Goal: Task Accomplishment & Management: Use online tool/utility

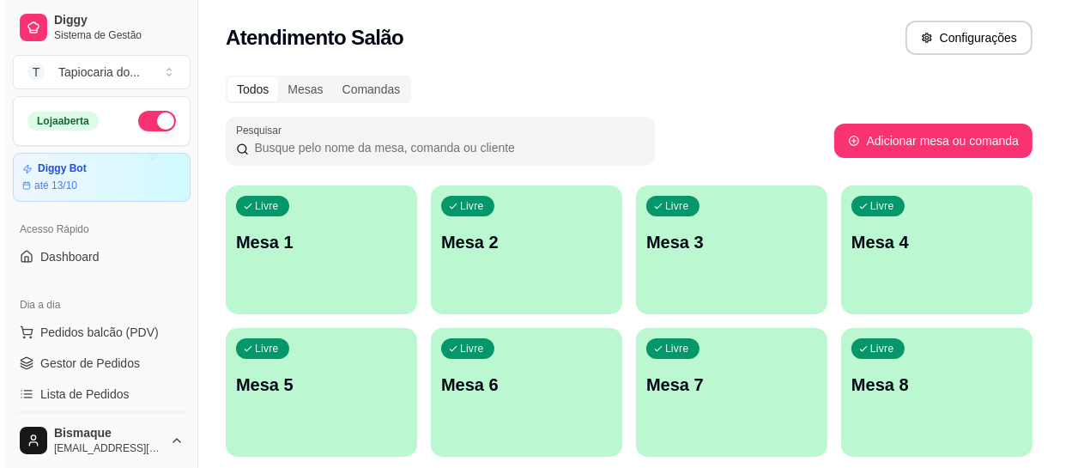
scroll to position [233, 0]
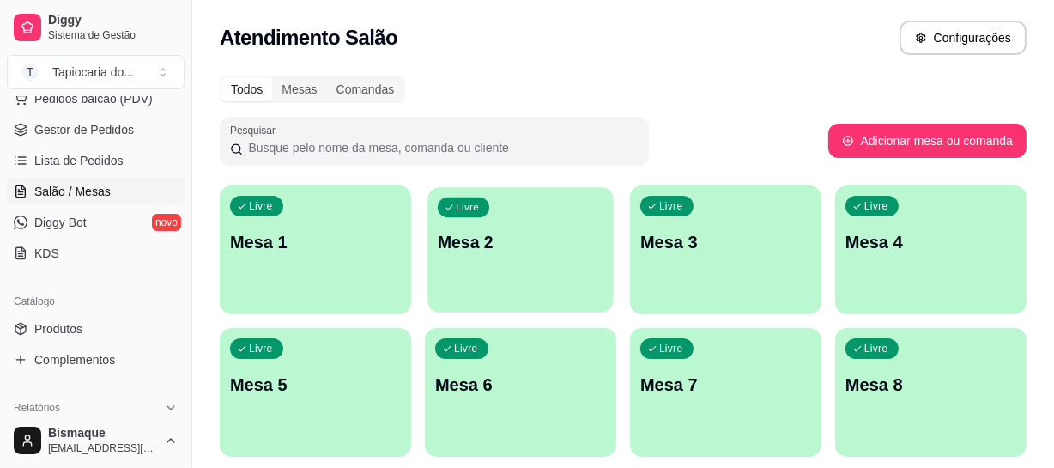
click at [486, 228] on div "Livre Mesa 2" at bounding box center [519, 239] width 185 height 105
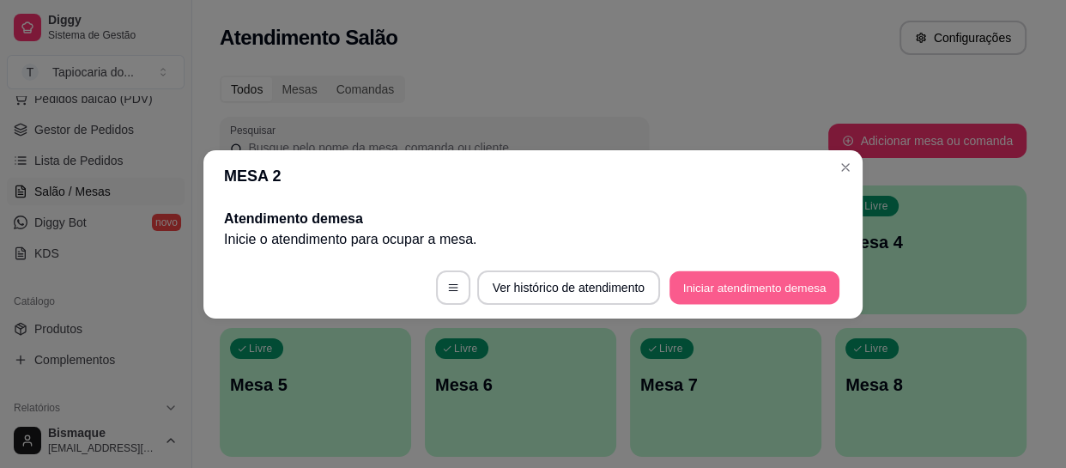
click at [722, 278] on button "Iniciar atendimento de mesa" at bounding box center [754, 286] width 170 height 33
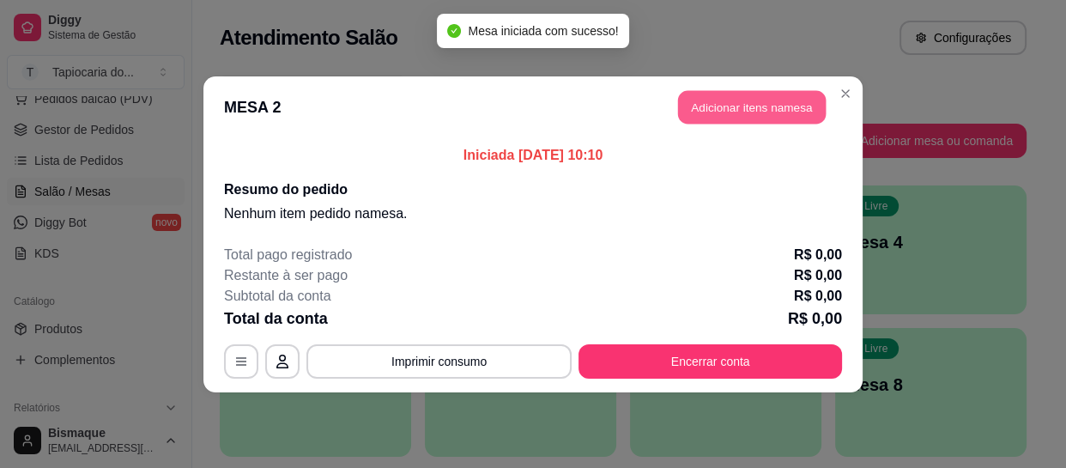
click at [762, 108] on button "Adicionar itens na mesa" at bounding box center [752, 106] width 148 height 33
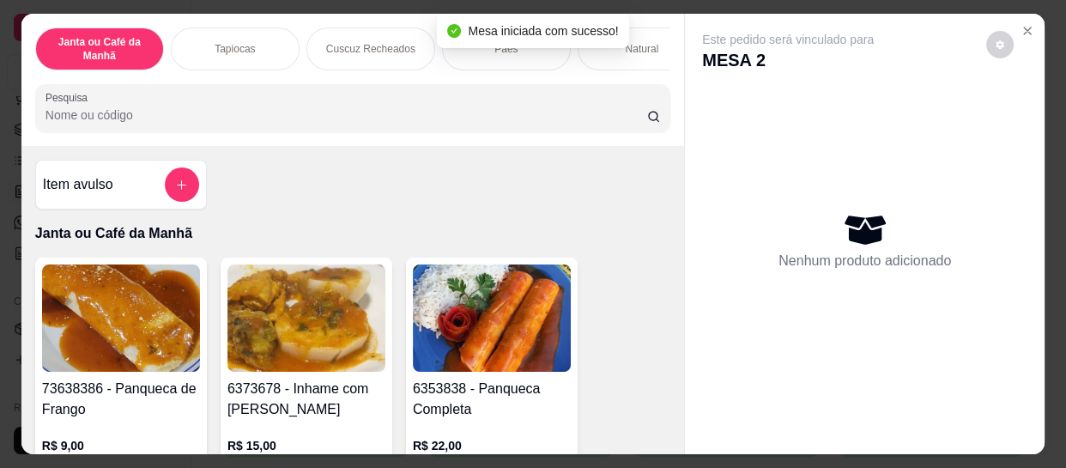
click at [476, 113] on input "Pesquisa" at bounding box center [345, 114] width 601 height 17
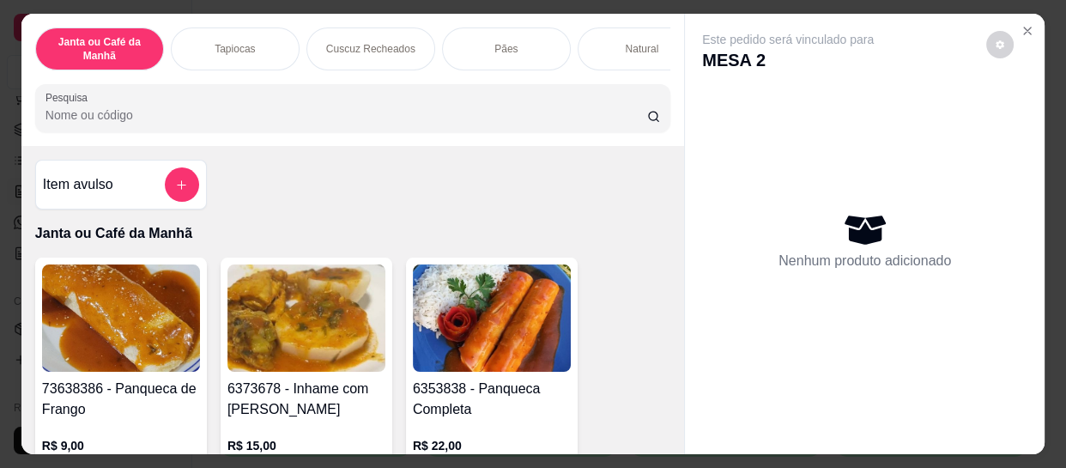
click at [476, 113] on input "Pesquisa" at bounding box center [345, 114] width 601 height 17
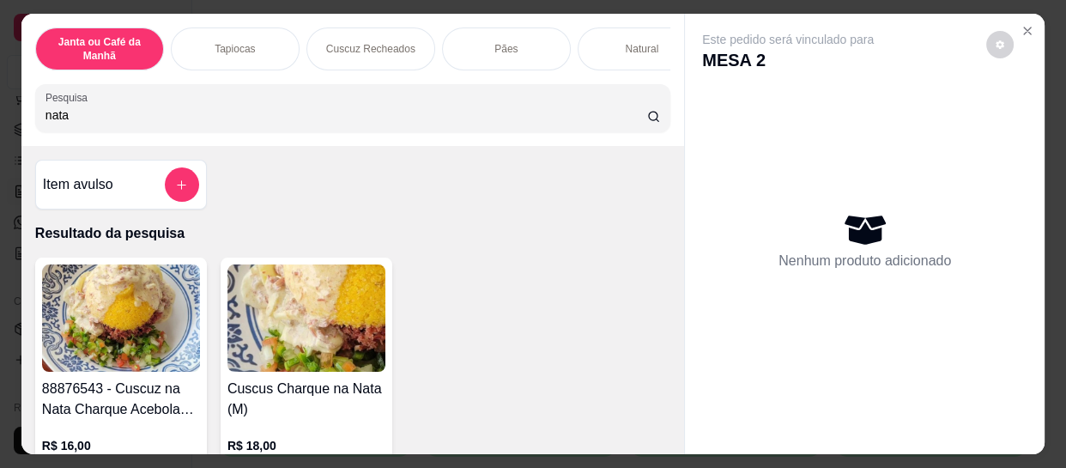
scroll to position [155, 0]
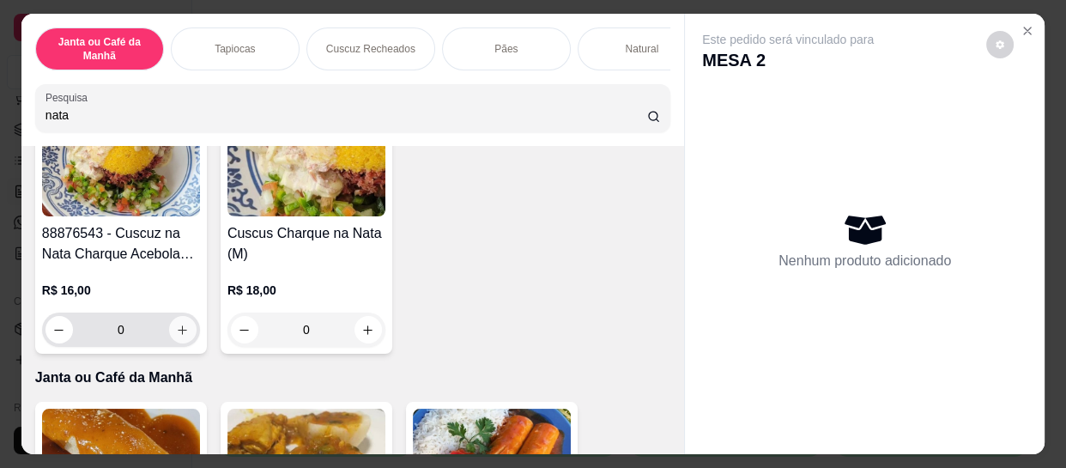
type input "nata"
click at [180, 336] on icon "increase-product-quantity" at bounding box center [182, 329] width 13 height 13
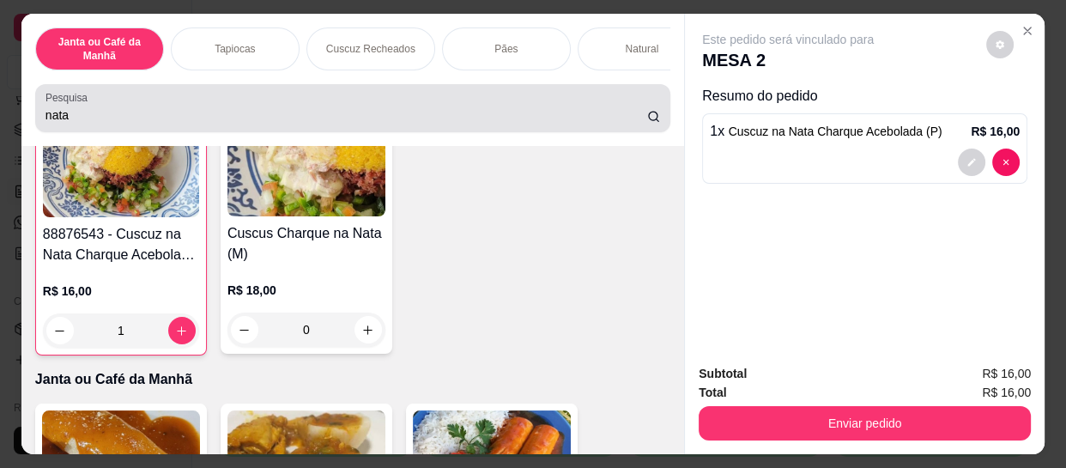
type input "1"
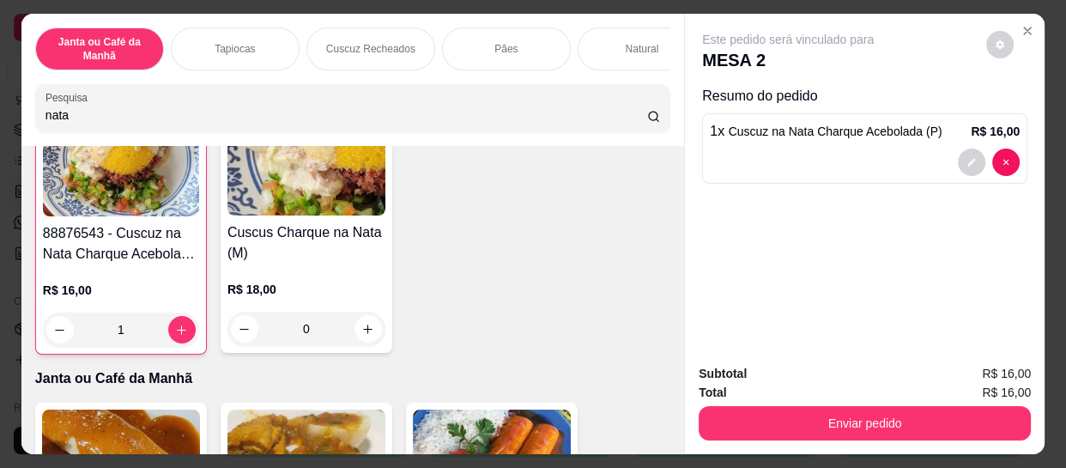
drag, startPoint x: 188, startPoint y: 117, endPoint x: 0, endPoint y: 120, distance: 187.9
click at [0, 127] on div "Janta ou Café da Manhã Tapiocas Cuscuz Recheados Pães Natural Salgados Tapiocas…" at bounding box center [533, 234] width 1066 height 468
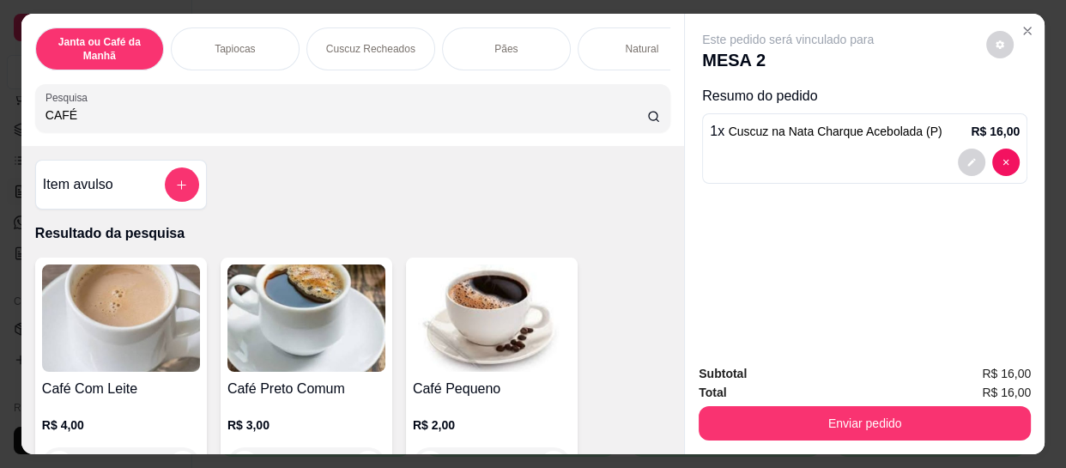
scroll to position [155, 0]
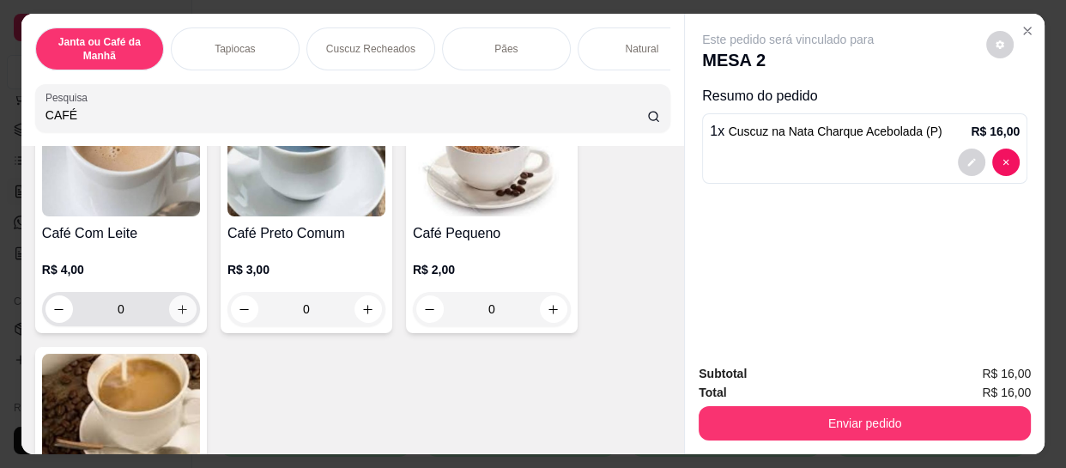
type input "CAFÉ"
click at [180, 305] on button "increase-product-quantity" at bounding box center [182, 309] width 27 height 27
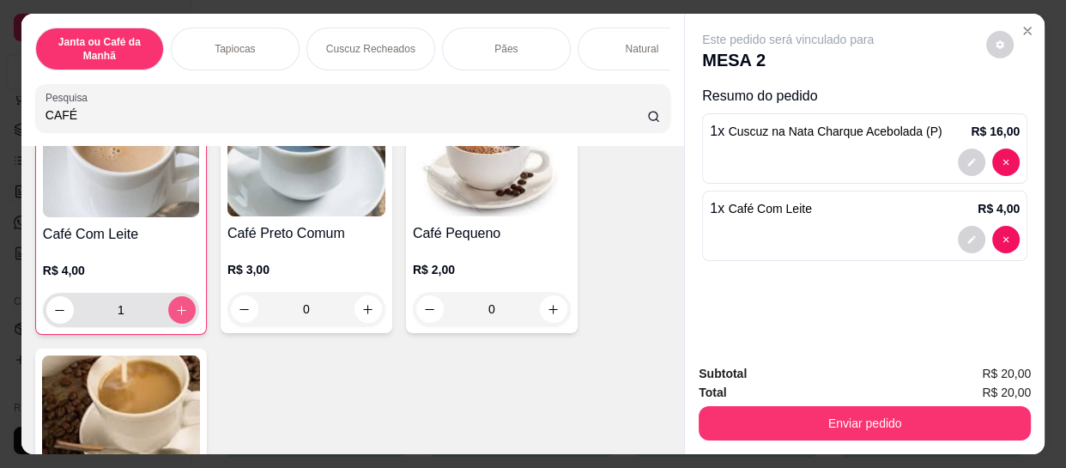
type input "1"
drag, startPoint x: 131, startPoint y: 119, endPoint x: 0, endPoint y: 118, distance: 131.3
click at [0, 118] on div "Janta ou Café da Manhã Tapiocas Cuscuz Recheados Pães Natural Salgados Tapiocas…" at bounding box center [533, 234] width 1066 height 468
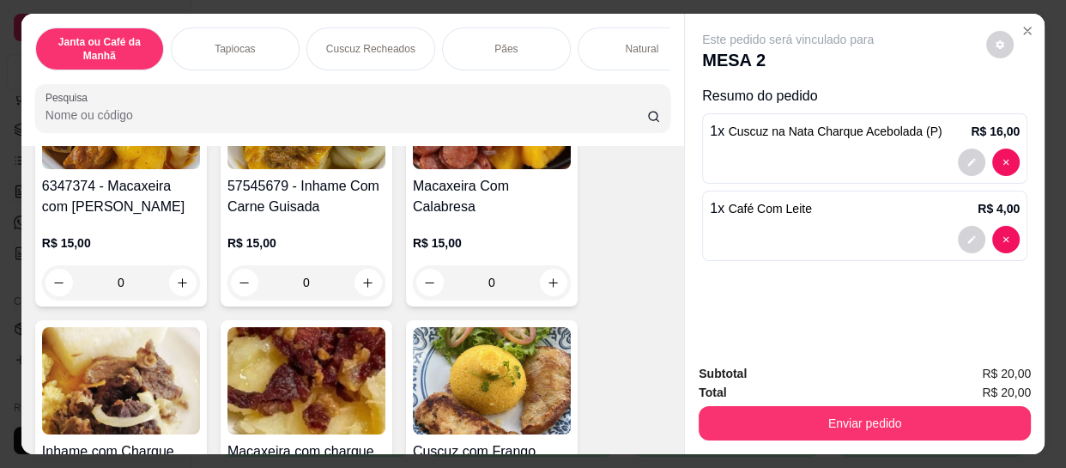
scroll to position [624, 0]
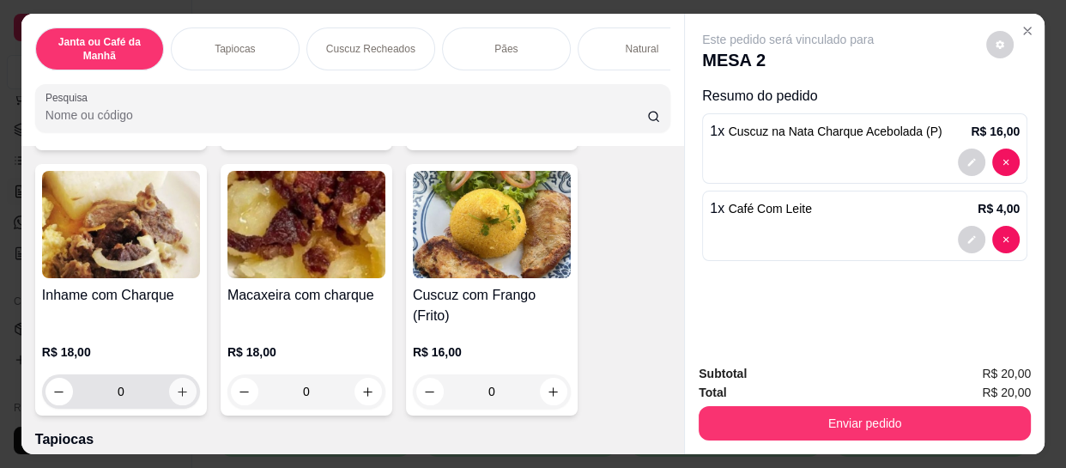
click at [173, 389] on button "increase-product-quantity" at bounding box center [182, 390] width 27 height 27
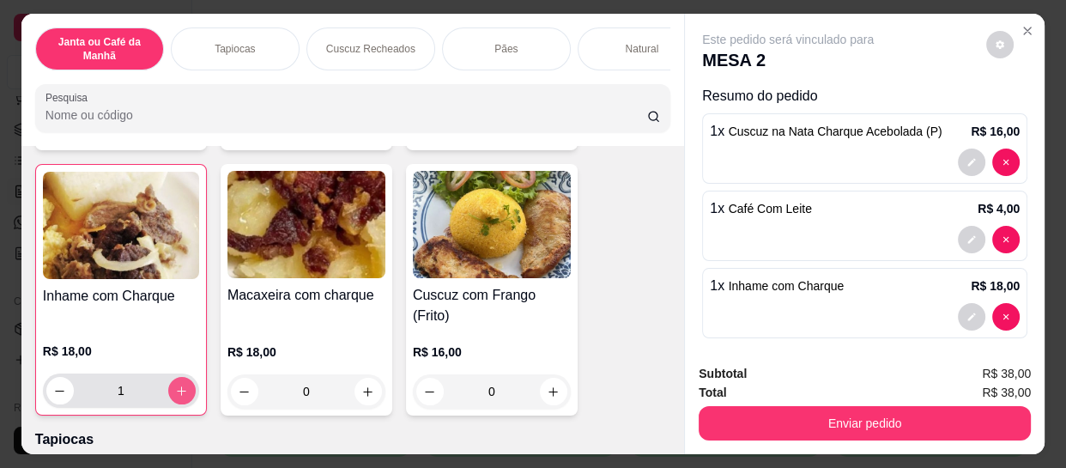
type input "1"
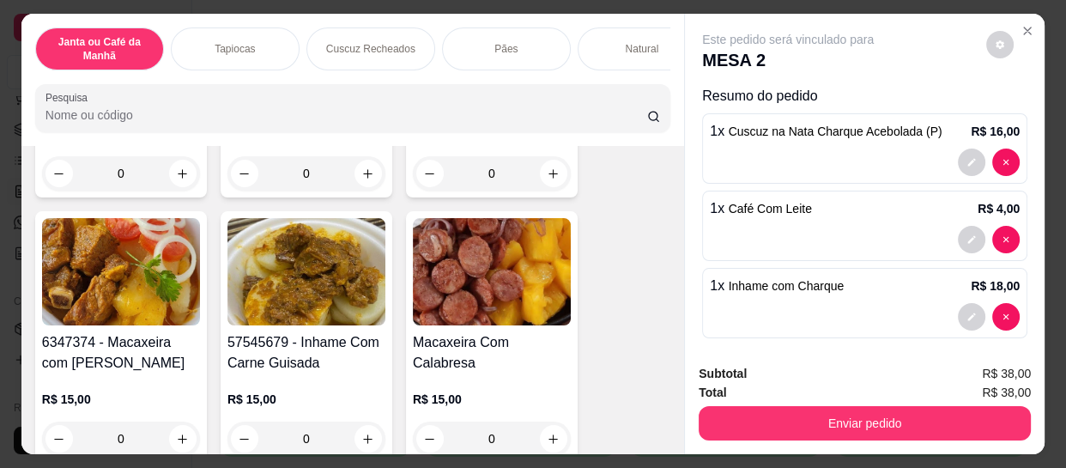
scroll to position [0, 0]
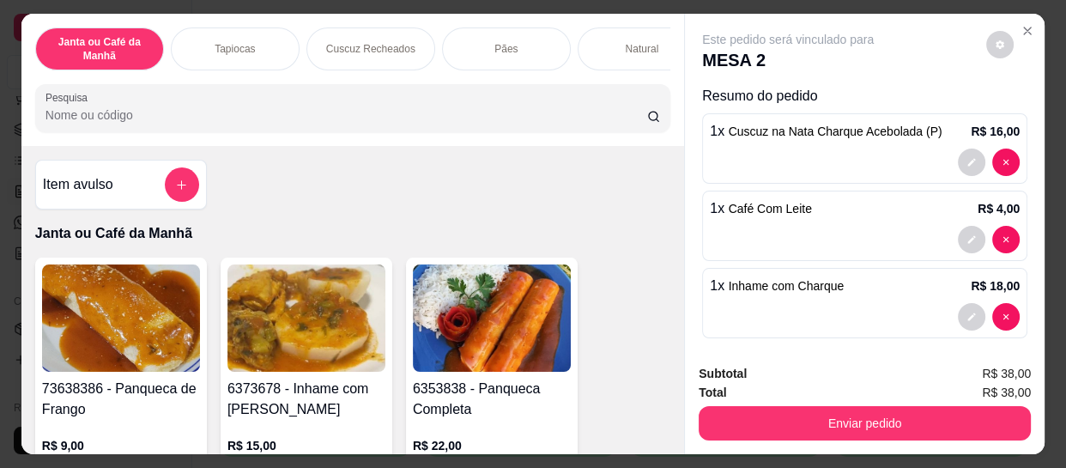
click at [420, 117] on input "Pesquisa" at bounding box center [345, 114] width 601 height 17
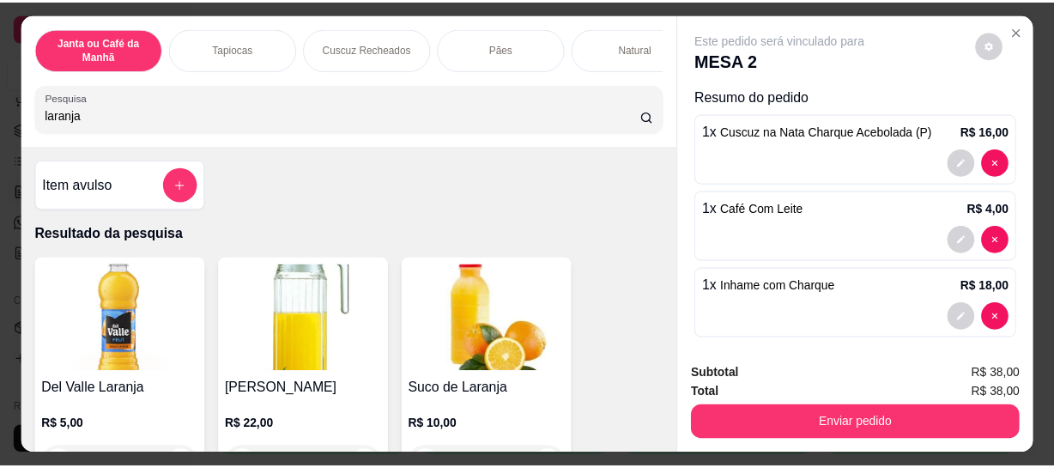
scroll to position [155, 0]
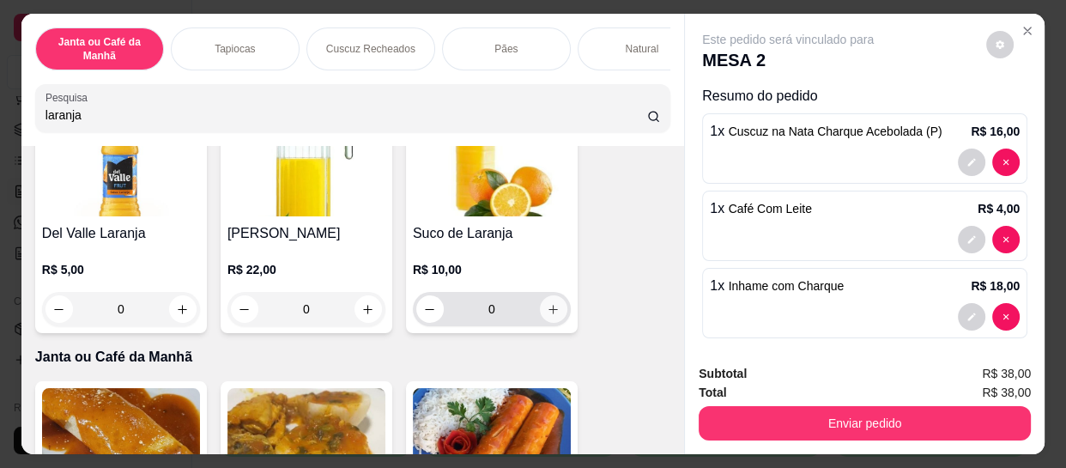
type input "laranja"
click at [548, 311] on icon "increase-product-quantity" at bounding box center [552, 309] width 13 height 13
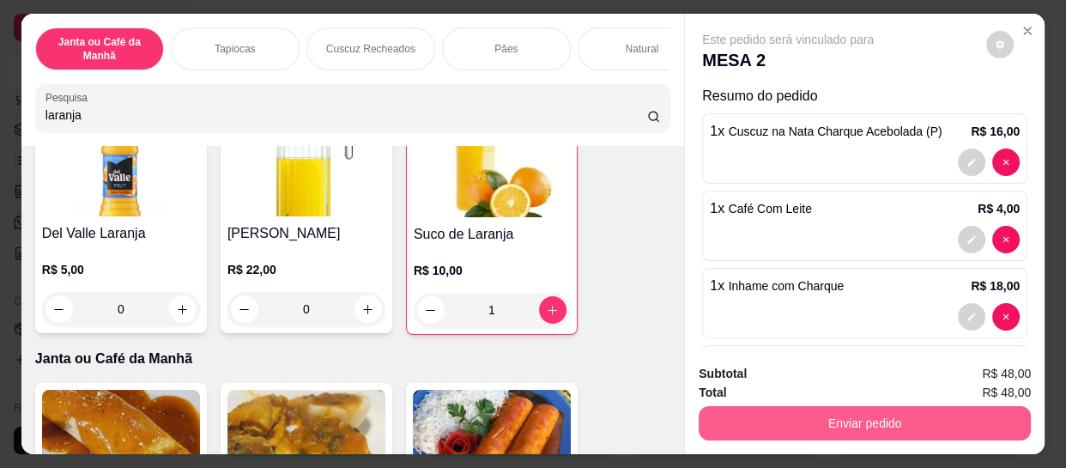
type input "1"
click at [977, 411] on button "Enviar pedido" at bounding box center [864, 423] width 332 height 34
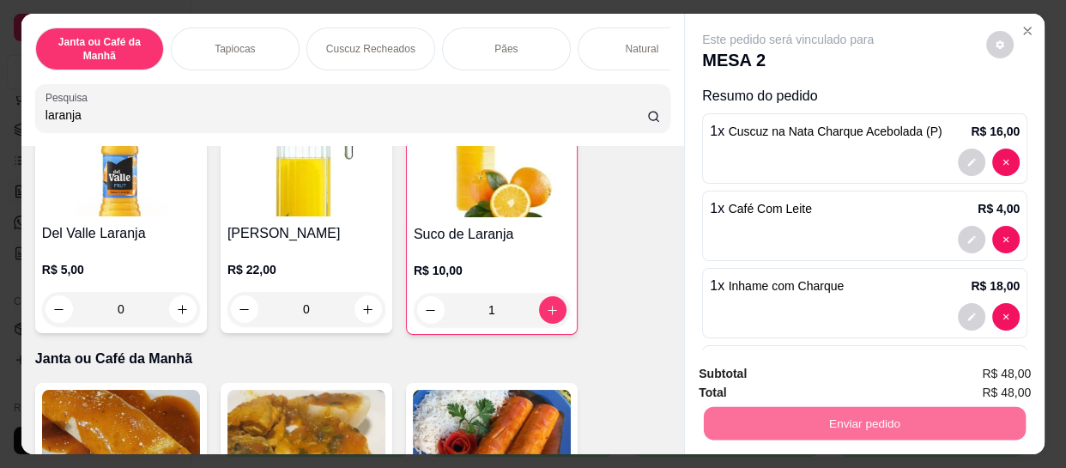
click at [995, 372] on button "Enviar pedido" at bounding box center [986, 374] width 97 height 33
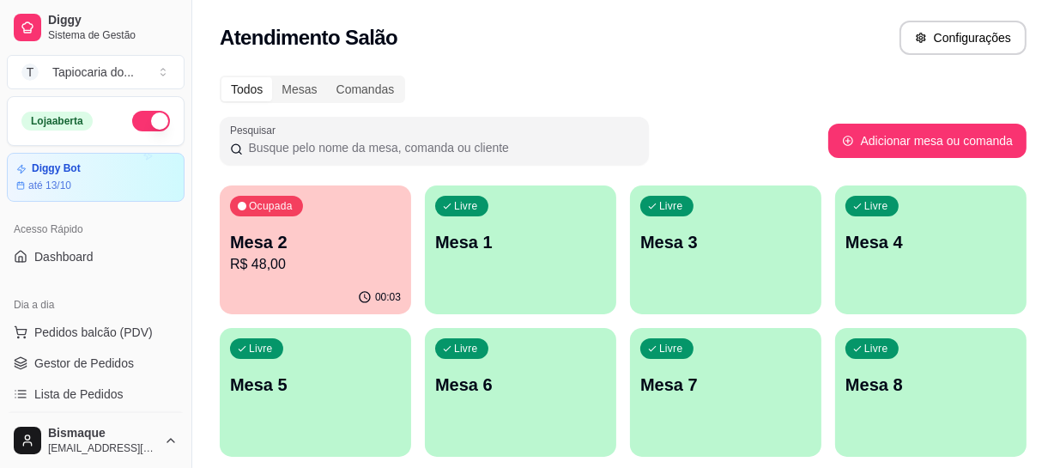
drag, startPoint x: 300, startPoint y: 326, endPoint x: 323, endPoint y: 296, distance: 37.9
click at [298, 323] on div "Ocupada Mesa 2 R$ 48,00 00:03 Livre Mesa 1 Livre Mesa 3 Livre Mesa 4 Livre Mesa…" at bounding box center [623, 392] width 806 height 414
click at [335, 291] on div "00:03" at bounding box center [315, 297] width 191 height 33
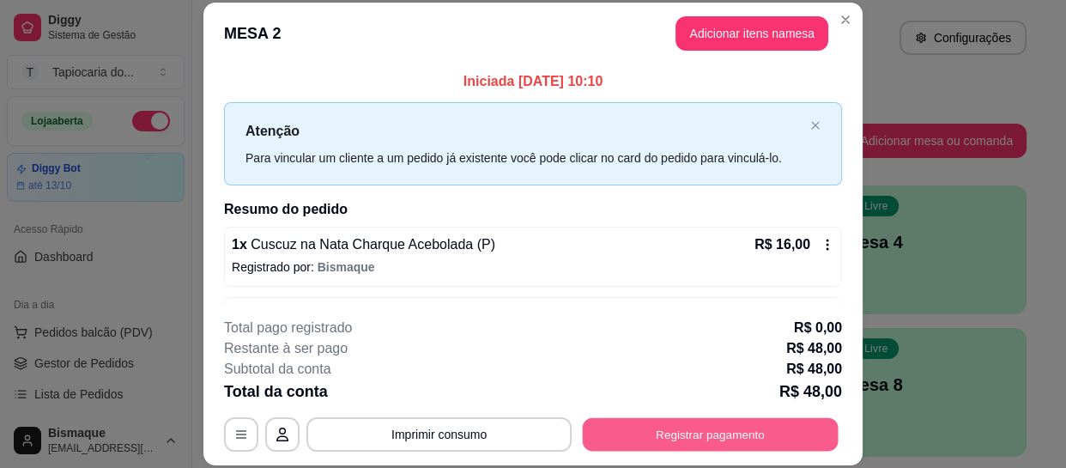
click at [794, 444] on button "Registrar pagamento" at bounding box center [711, 434] width 256 height 33
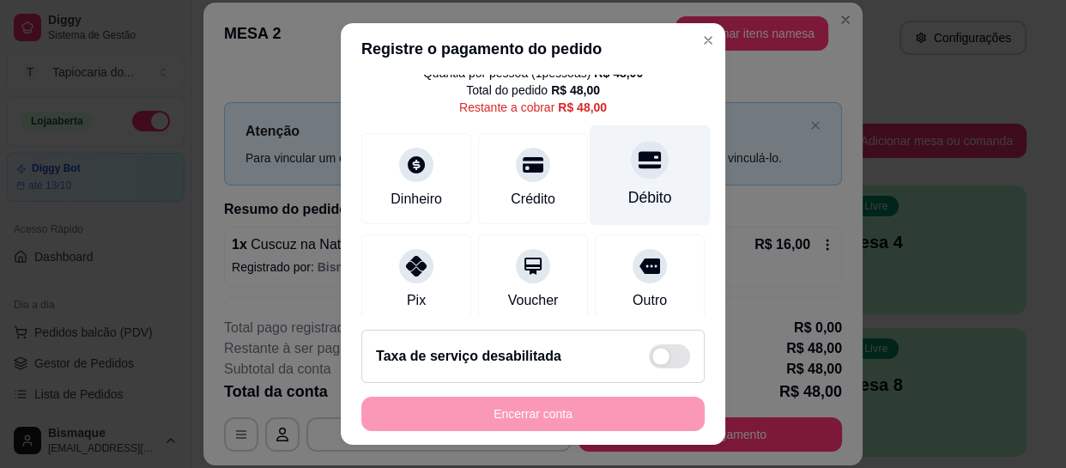
scroll to position [155, 0]
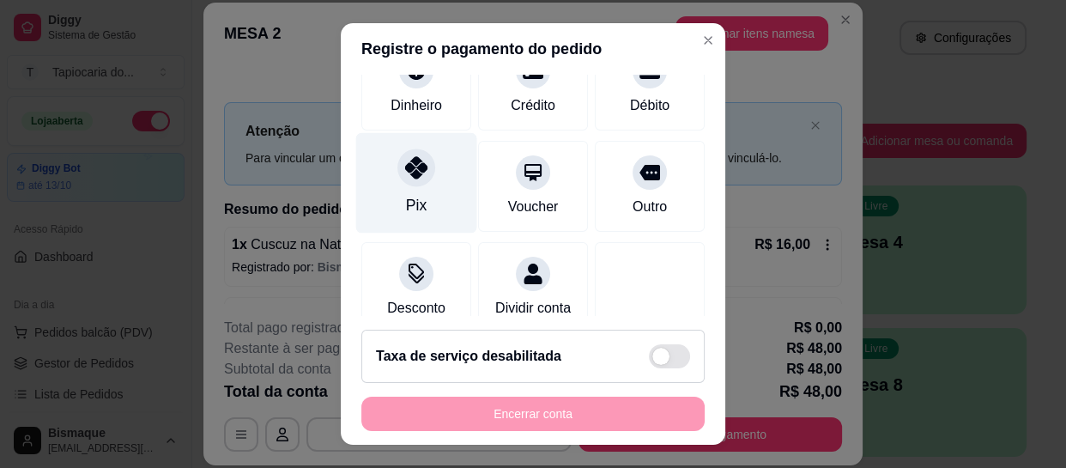
click at [408, 183] on div at bounding box center [416, 168] width 38 height 38
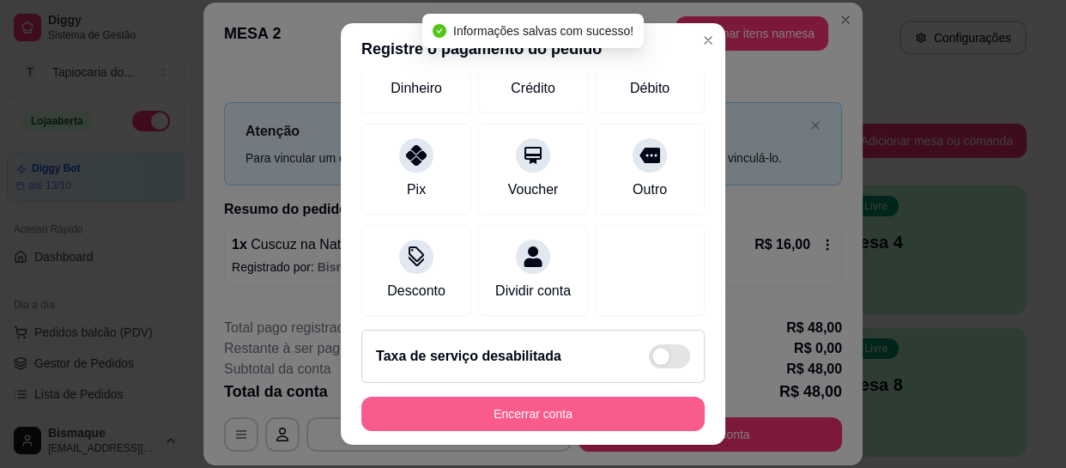
type input "R$ 0,00"
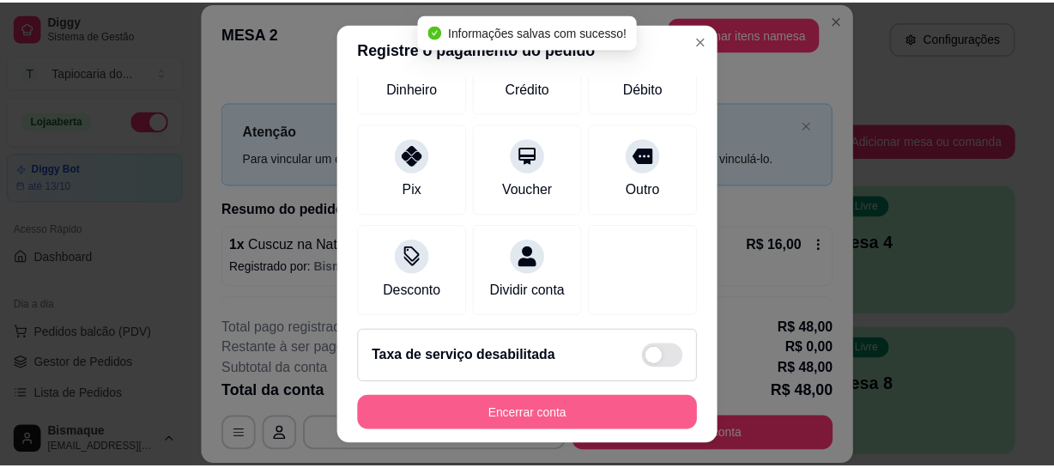
scroll to position [138, 0]
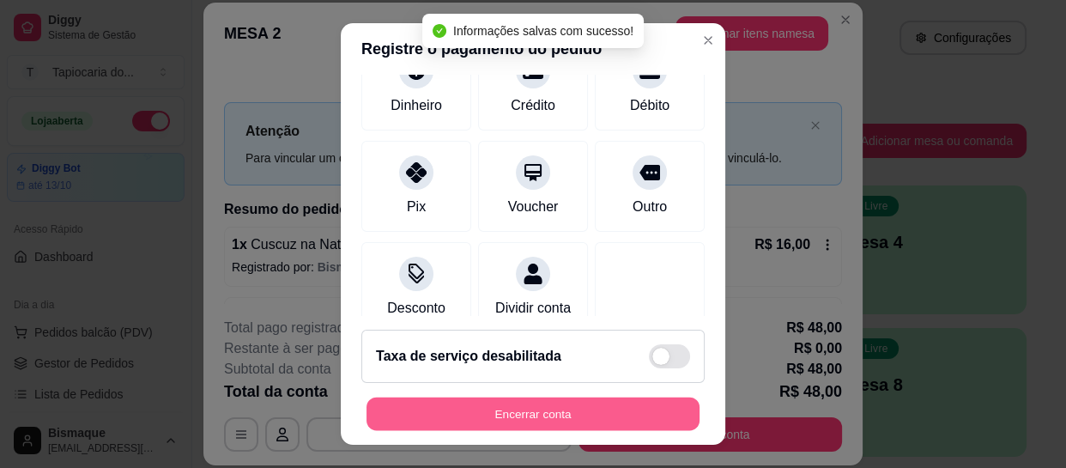
click at [540, 400] on button "Encerrar conta" at bounding box center [532, 412] width 333 height 33
